Goal: Information Seeking & Learning: Check status

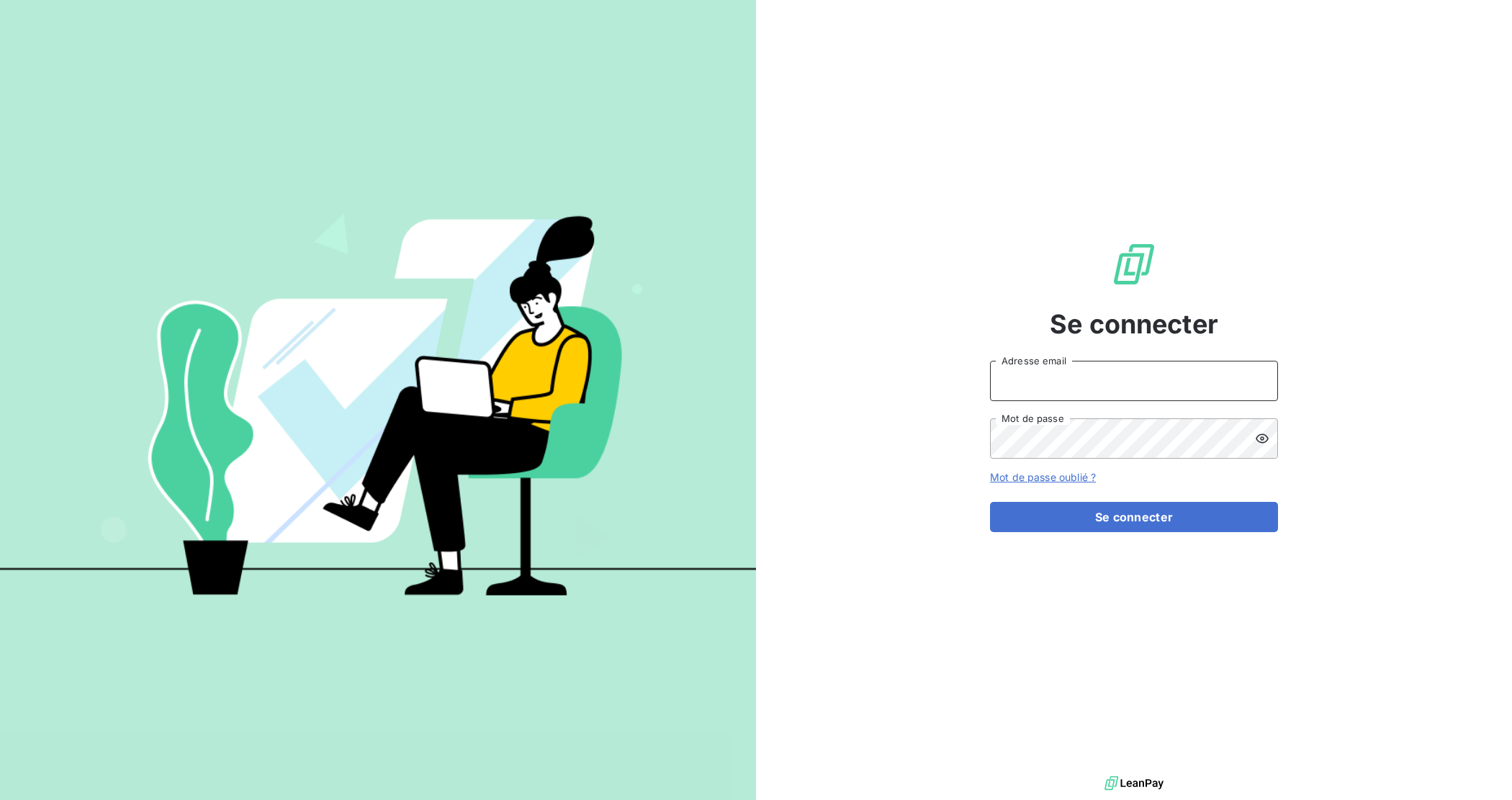
type input "adv@ozyme.fr"
click at [1087, 499] on form "adv@ozyme.fr Adresse email Mot de passe Mot de passe oublié ? Se connecter" at bounding box center [1134, 446] width 288 height 171
click at [1082, 508] on button "Se connecter" at bounding box center [1134, 516] width 288 height 30
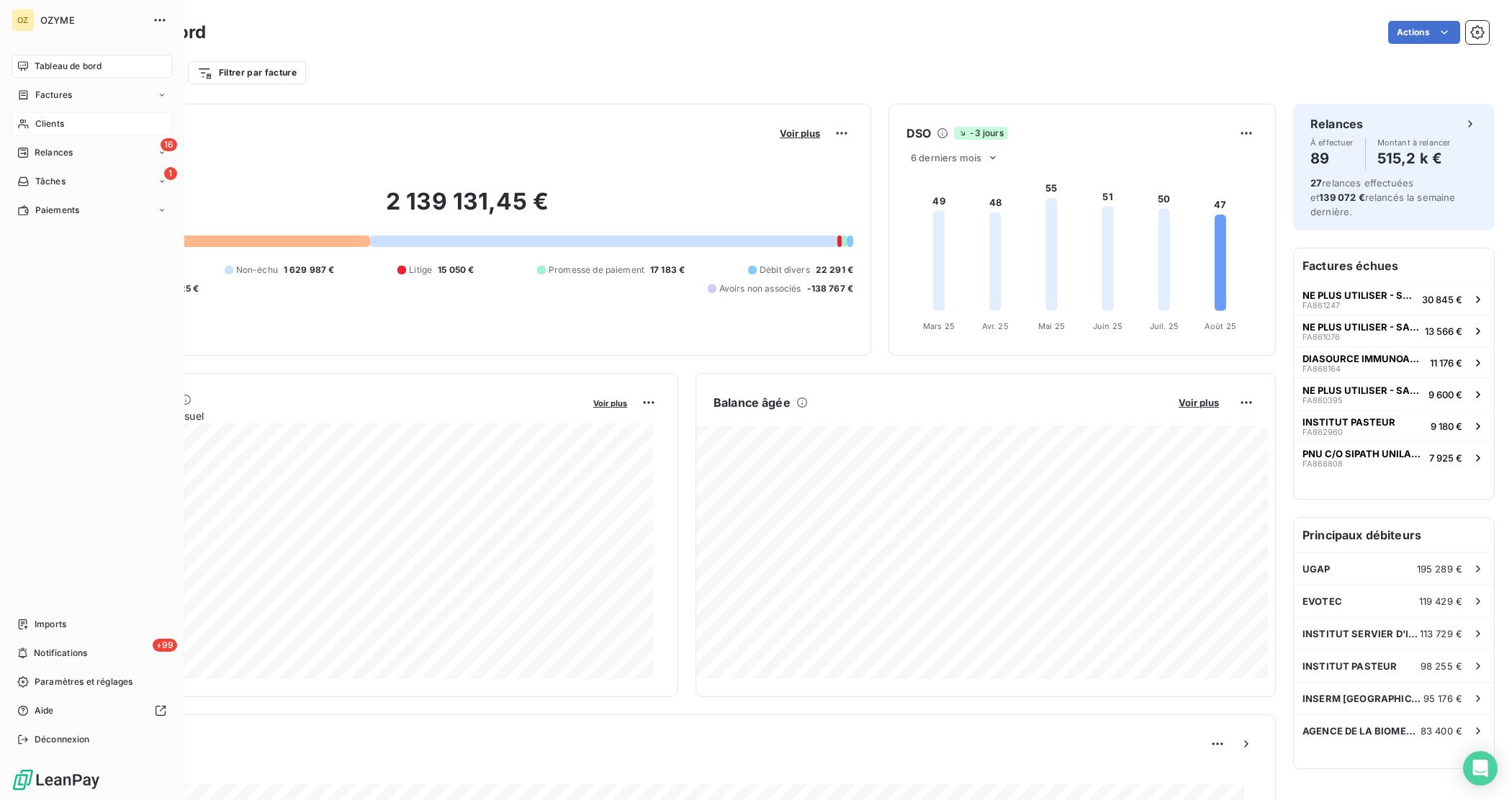
click at [41, 131] on div "Clients" at bounding box center [92, 123] width 160 height 23
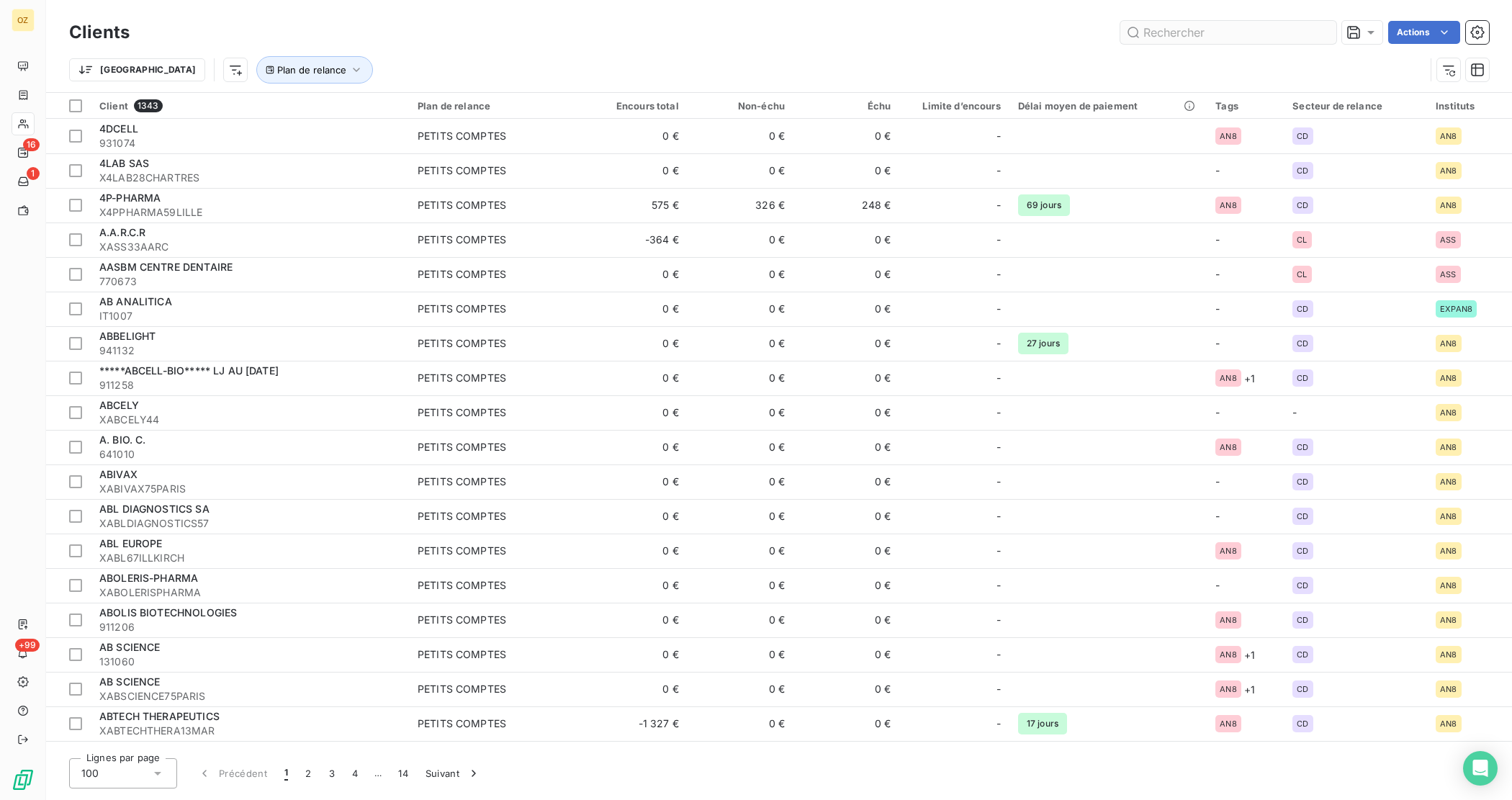
click at [1217, 29] on input "text" at bounding box center [1228, 32] width 216 height 23
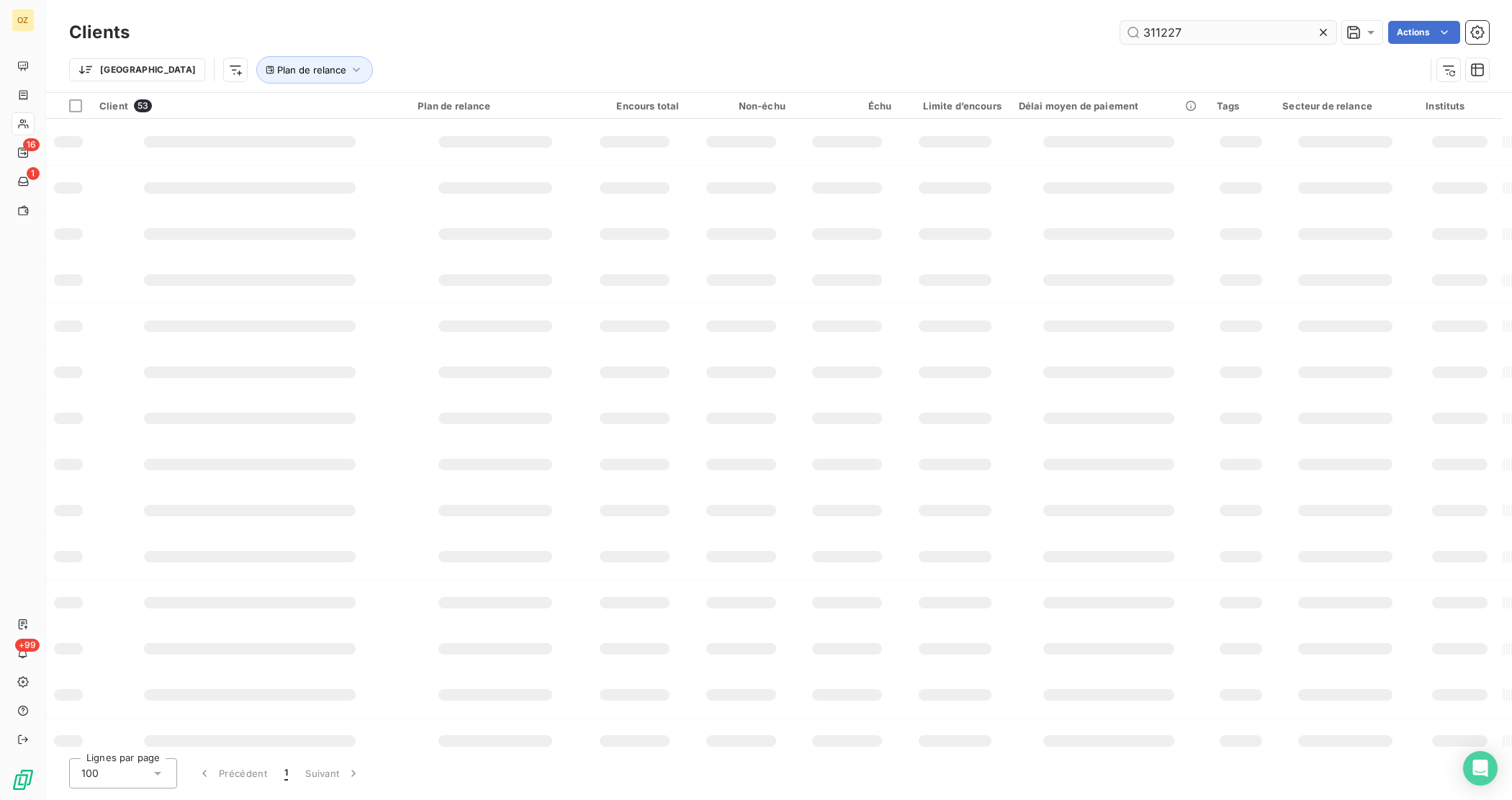
type input "311227"
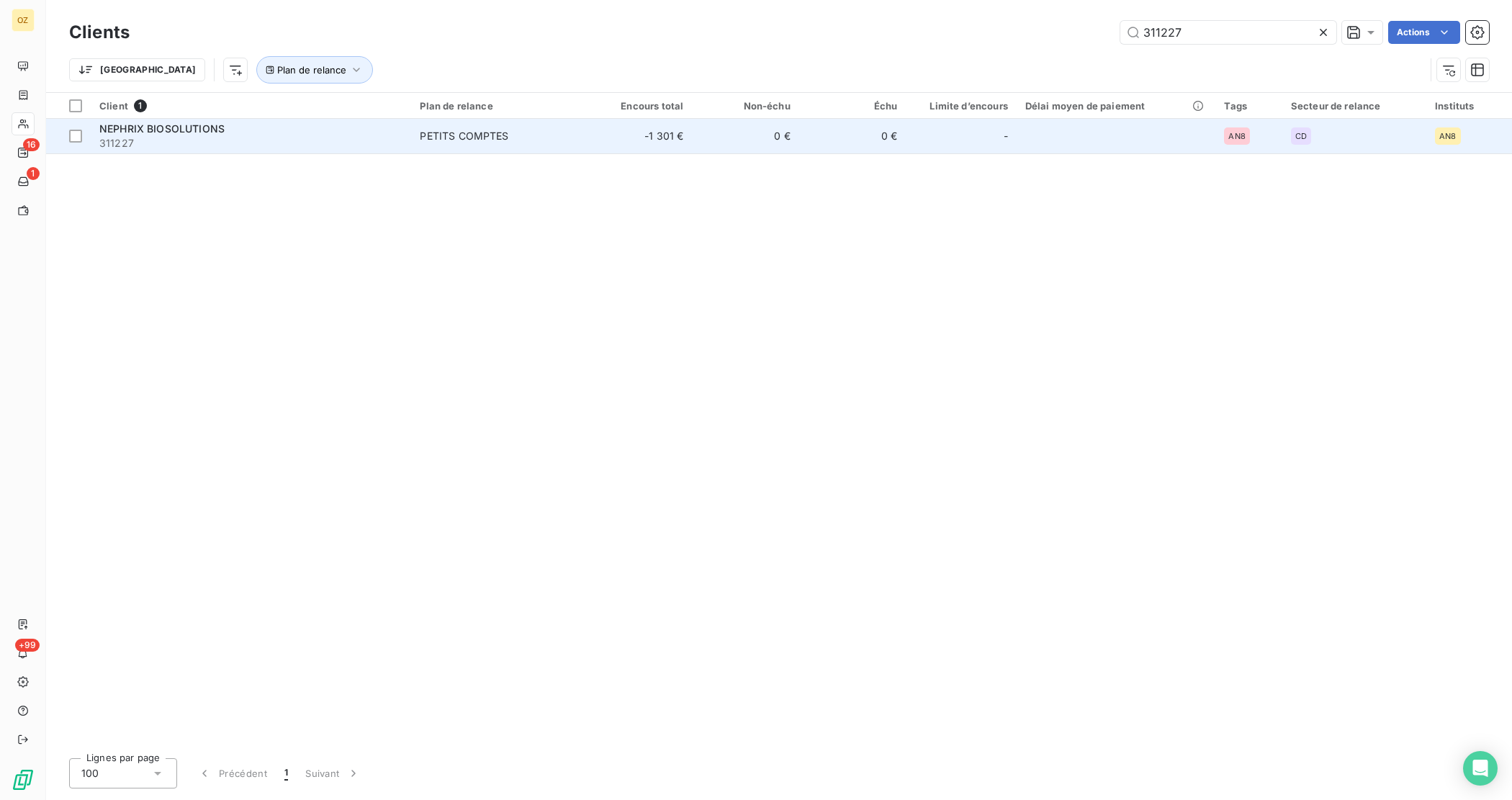
click at [407, 131] on td "NEPHRIX BIOSOLUTIONS 311227" at bounding box center [251, 135] width 321 height 35
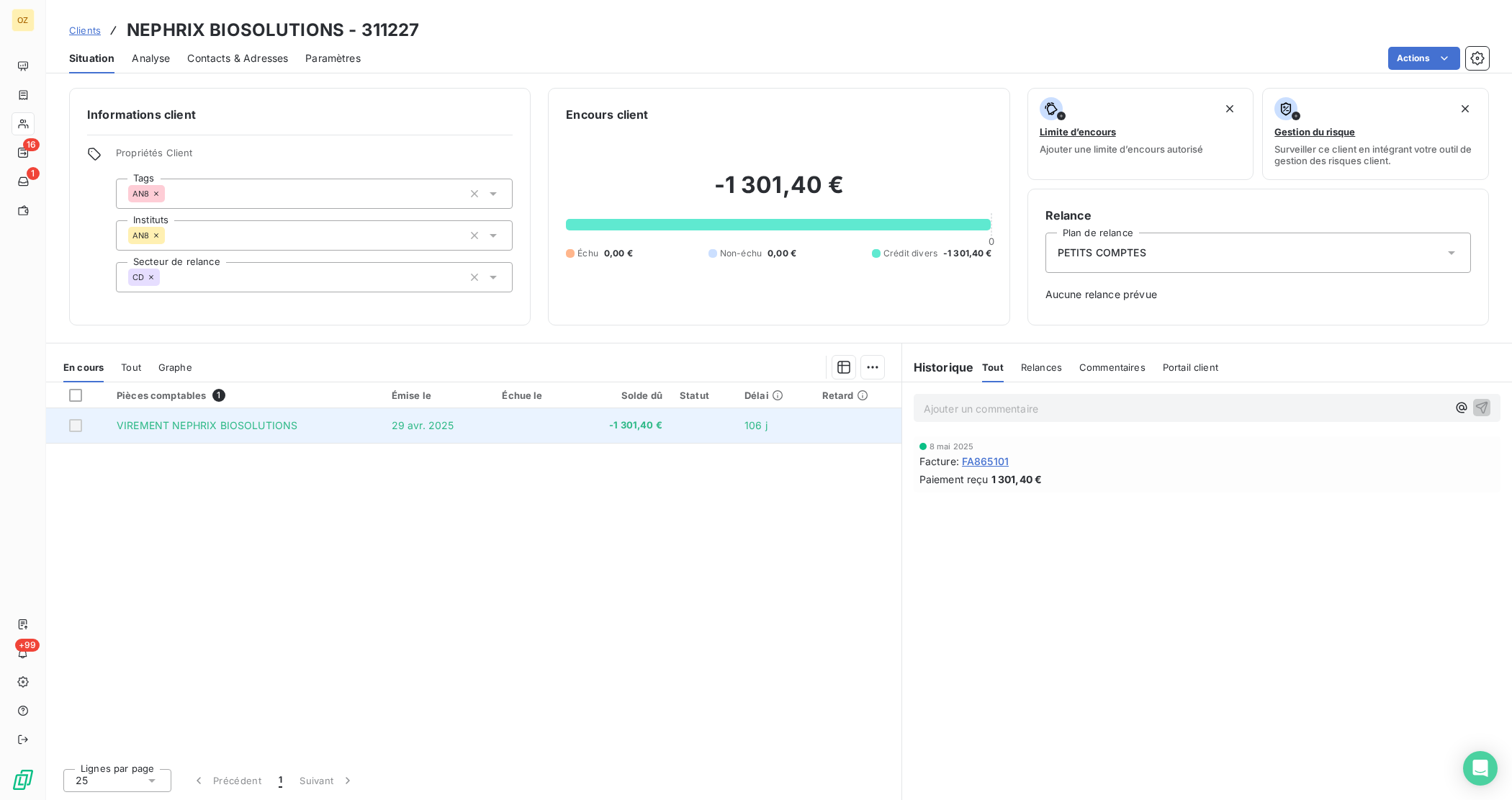
click at [316, 434] on td "VIREMENT NEPHRIX BIOSOLUTIONS" at bounding box center [246, 425] width 275 height 35
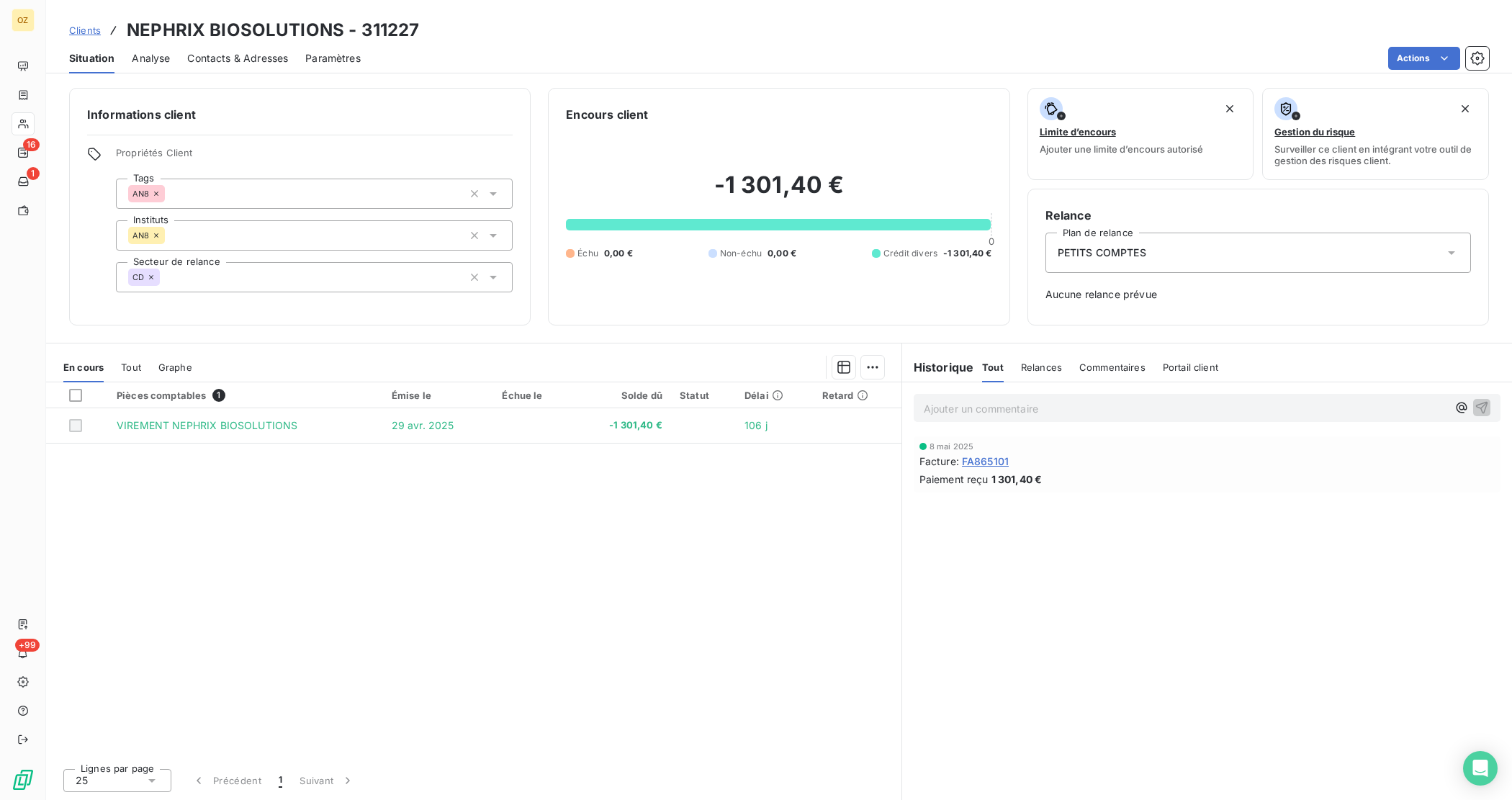
click at [1031, 365] on span "Relances" at bounding box center [1041, 367] width 41 height 12
click at [999, 367] on span "Tout" at bounding box center [992, 367] width 20 height 12
click at [977, 457] on span "FA865101" at bounding box center [984, 461] width 47 height 15
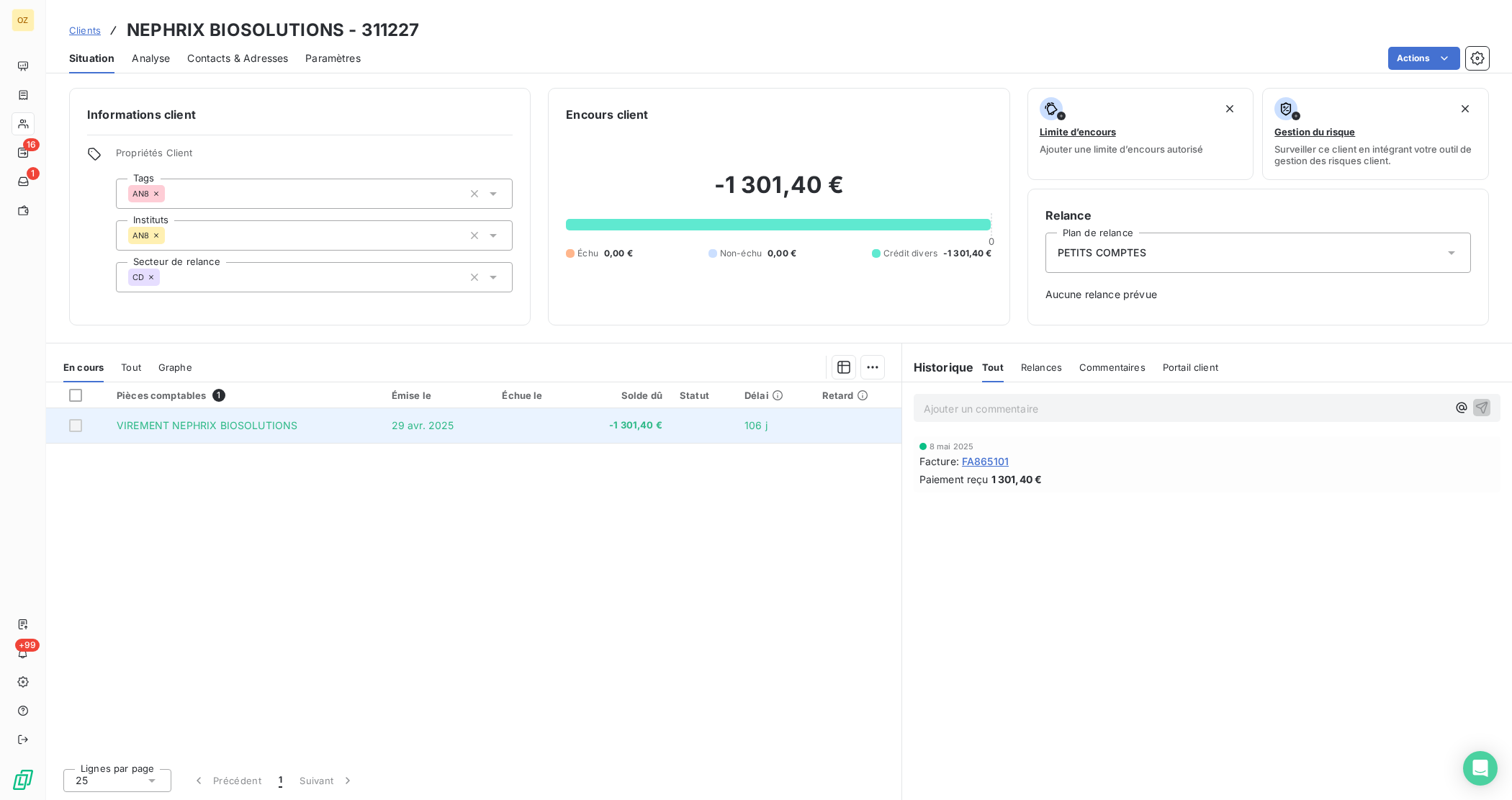
click at [605, 426] on span "-1 301,40 €" at bounding box center [622, 425] width 80 height 14
click at [423, 432] on td "29 avr. 2025" at bounding box center [438, 425] width 110 height 35
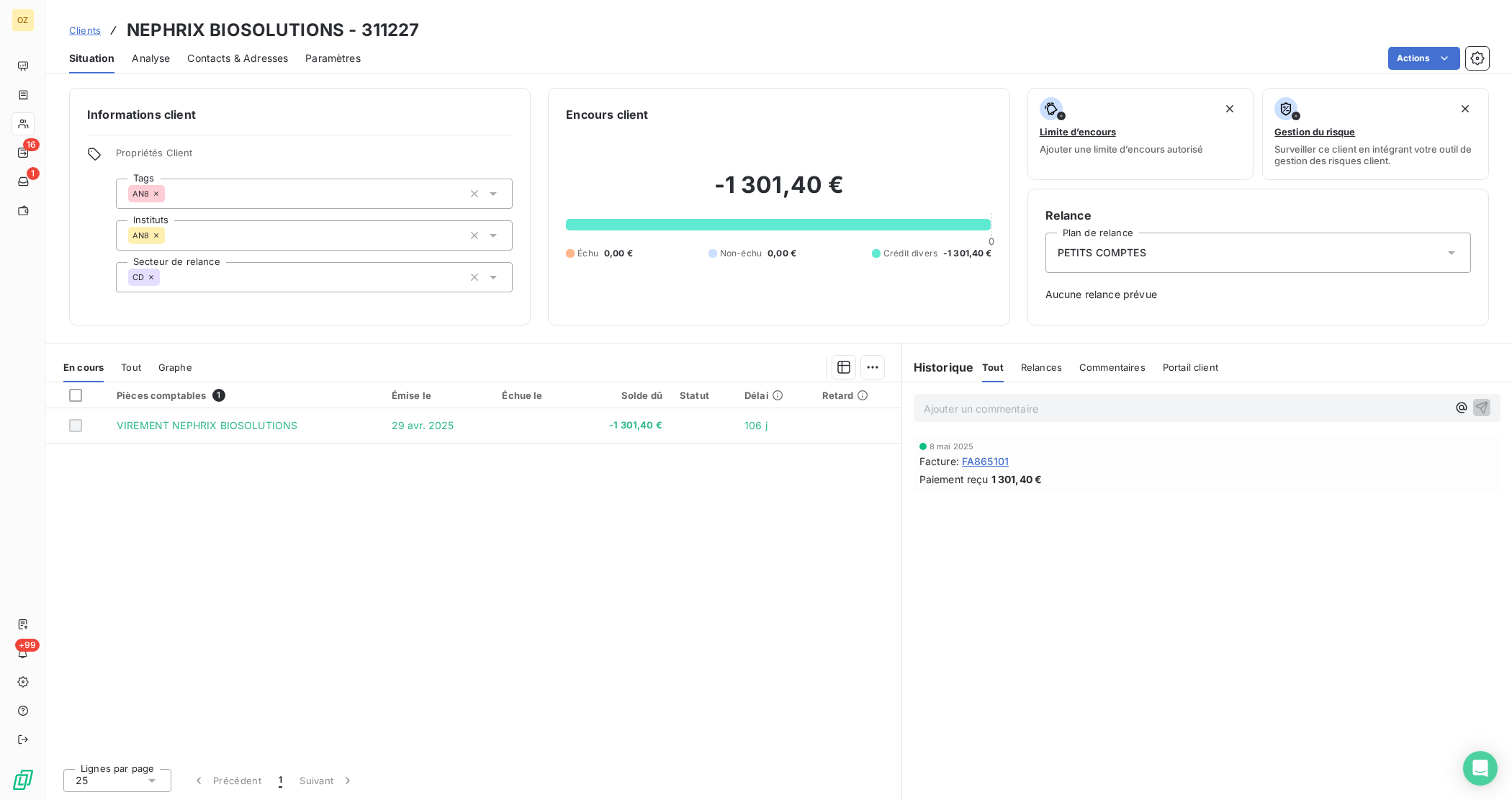
drag, startPoint x: 360, startPoint y: 494, endPoint x: 244, endPoint y: 452, distance: 123.4
click at [344, 485] on div "Pièces comptables 1 Émise le Échue le Solde dû Statut Délai Retard VIREMENT NEP…" at bounding box center [473, 569] width 855 height 374
click at [134, 365] on span "Tout" at bounding box center [131, 367] width 20 height 12
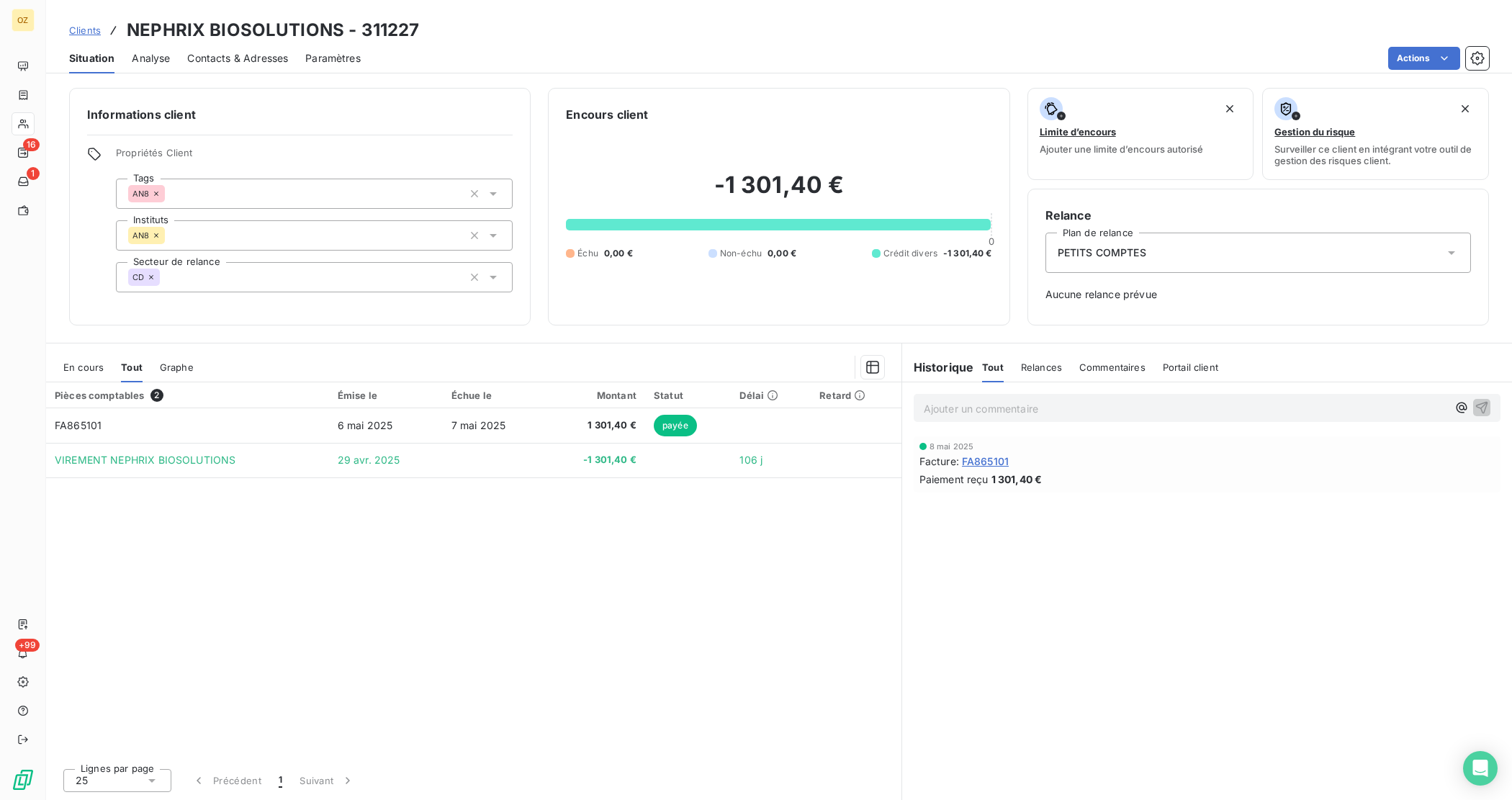
click at [365, 488] on div "Pièces comptables 2 Émise le Échue le Montant Statut Délai Retard FA865101 [DAT…" at bounding box center [473, 569] width 855 height 374
click at [765, 612] on div "Pièces comptables 2 Émise le Échue le Montant Statut Délai Retard FA865101 [DAT…" at bounding box center [473, 569] width 855 height 374
click at [436, 25] on div "Clients NEPHRIX BIOSOLUTIONS - 311227" at bounding box center [778, 30] width 1466 height 26
click at [390, 29] on h3 "NEPHRIX BIOSOLUTIONS - 311227" at bounding box center [273, 30] width 293 height 26
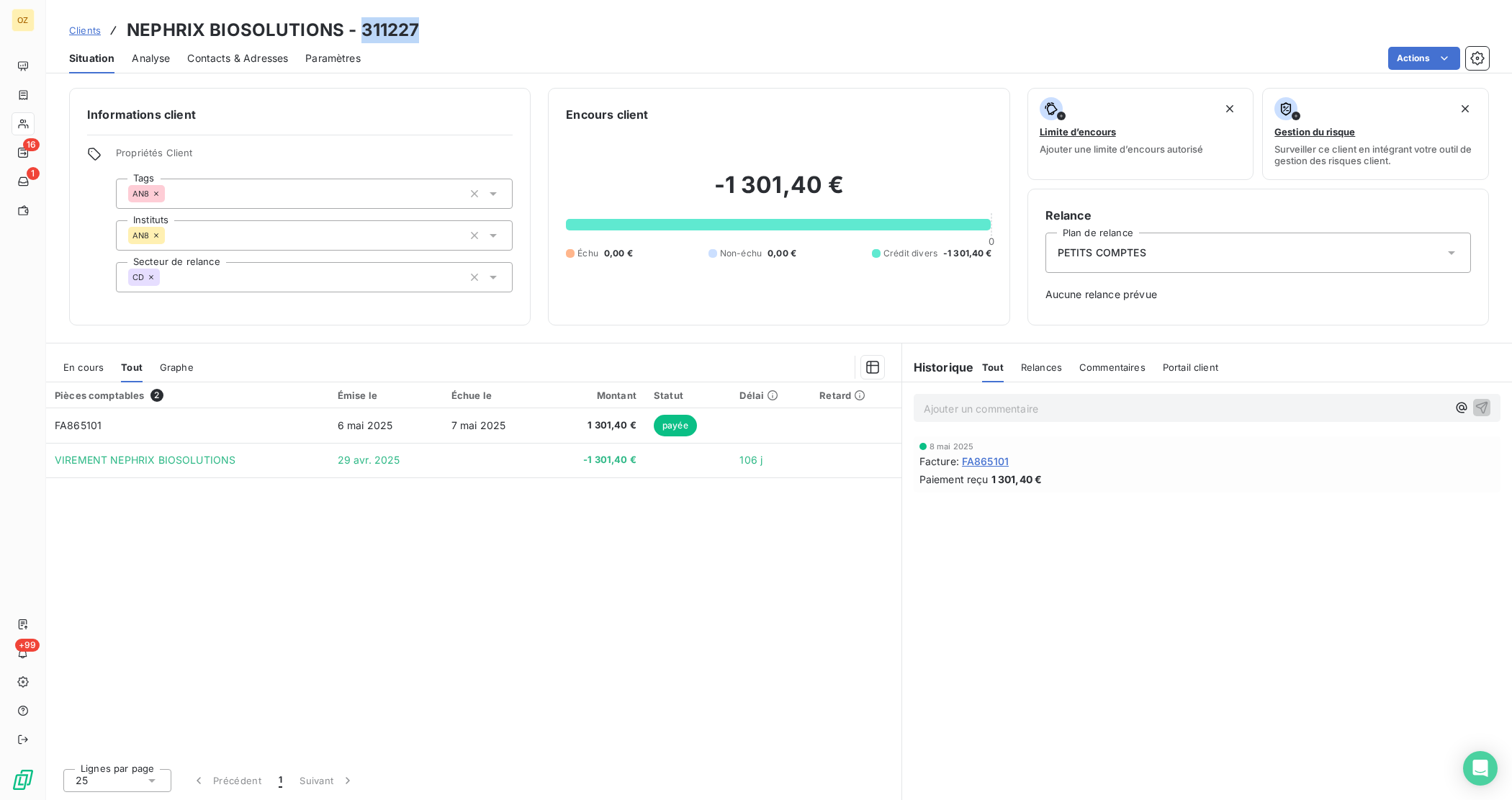
click at [390, 29] on h3 "NEPHRIX BIOSOLUTIONS - 311227" at bounding box center [273, 30] width 293 height 26
copy h3 "NEPHRIX BIOSOLUTIONS - 311227"
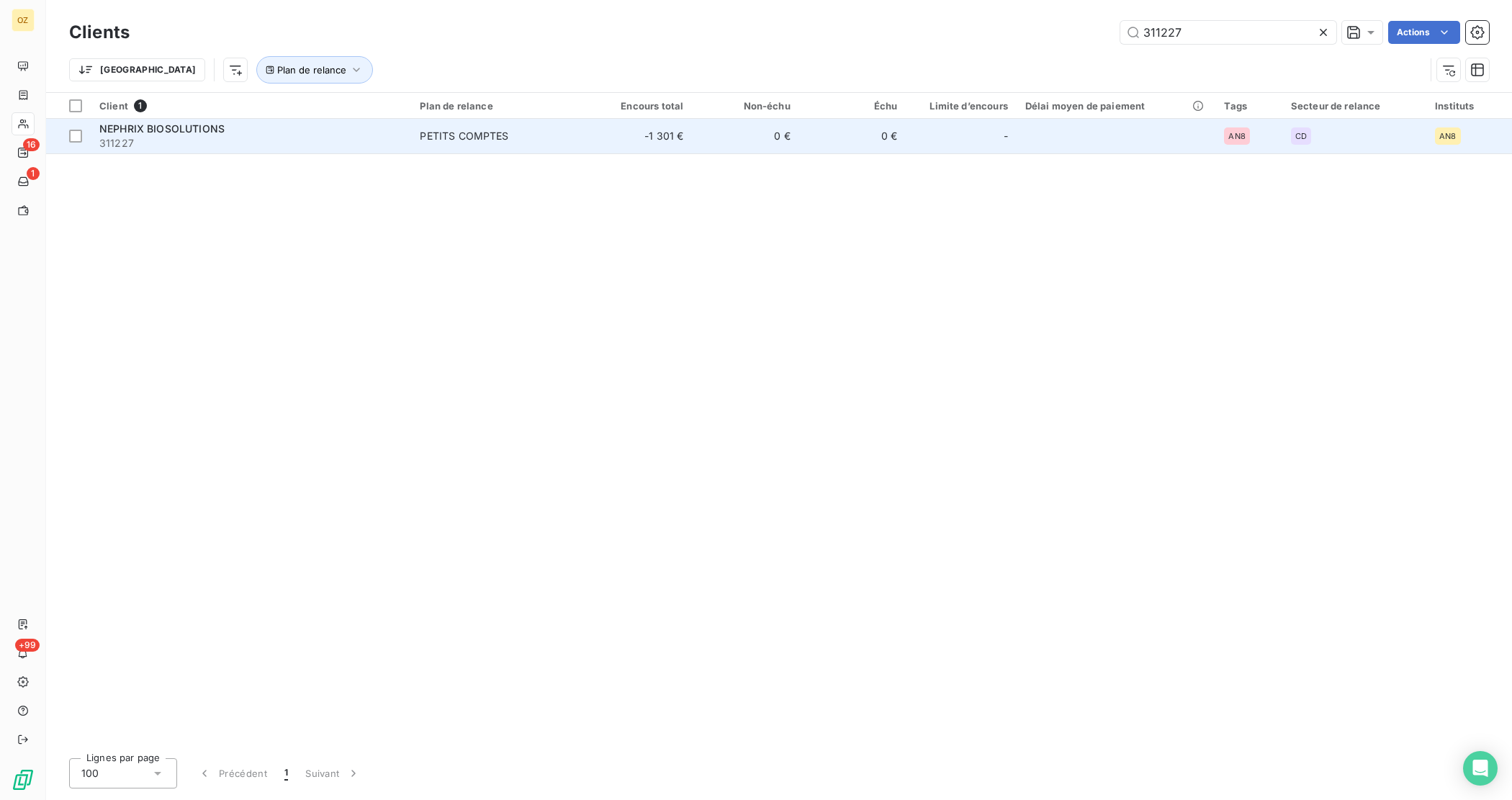
click at [173, 123] on span "NEPHRIX BIOSOLUTIONS" at bounding box center [162, 128] width 125 height 12
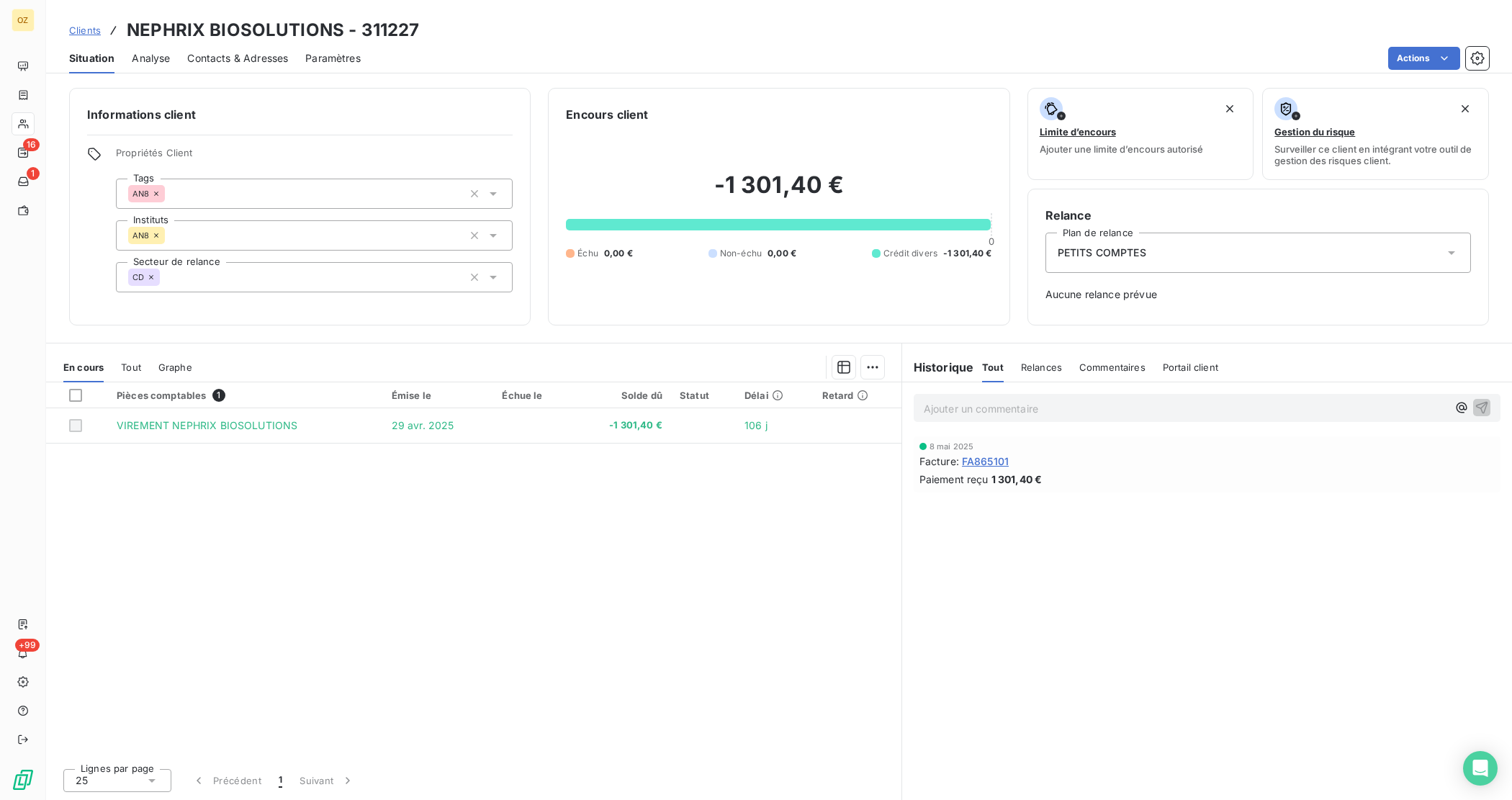
click at [1052, 369] on span "Relances" at bounding box center [1041, 367] width 41 height 12
click at [1003, 368] on div "Tout Relances Commentaires Portail client" at bounding box center [1101, 367] width 238 height 30
